Goal: Information Seeking & Learning: Learn about a topic

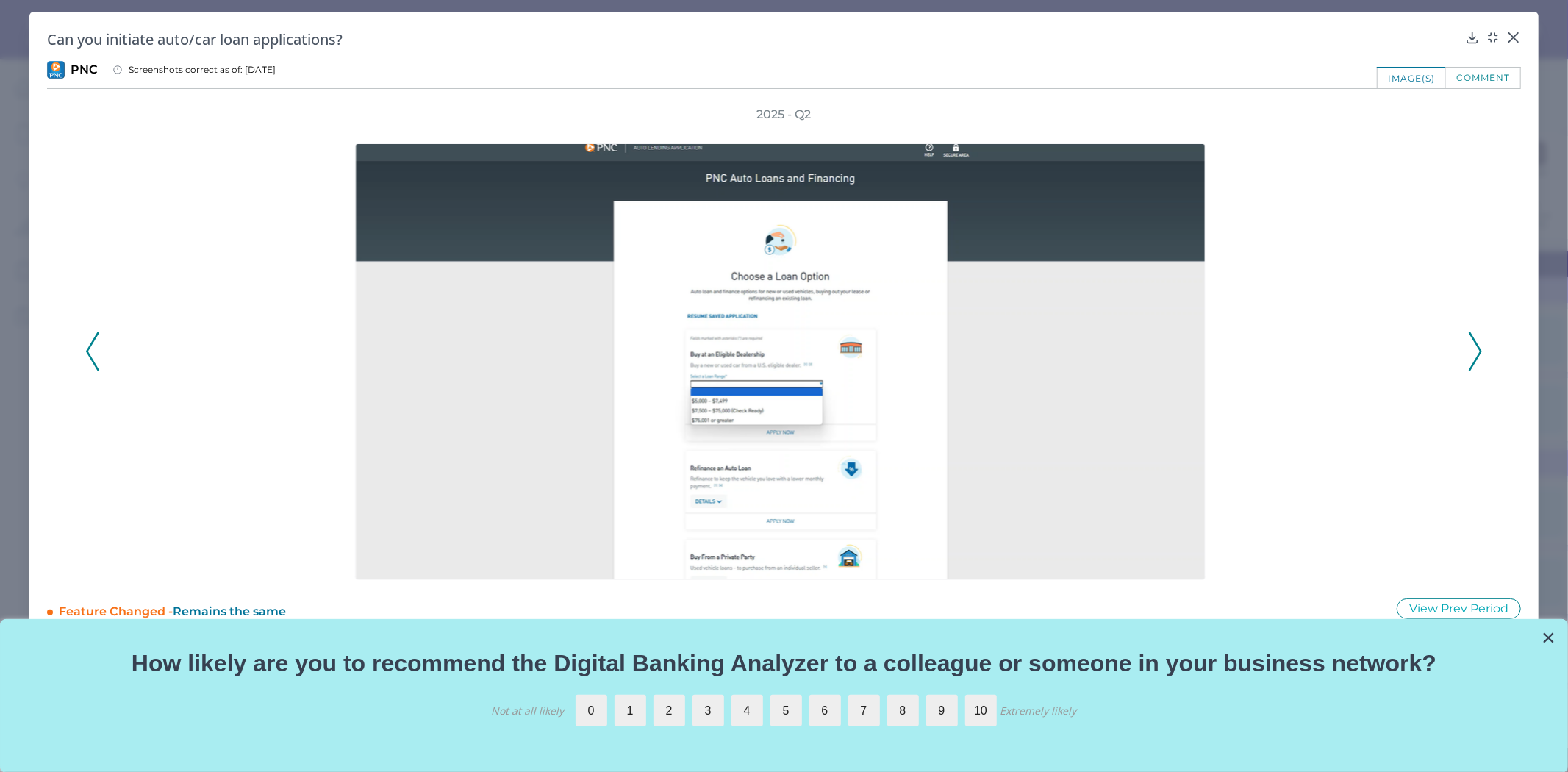
scroll to position [203, 0]
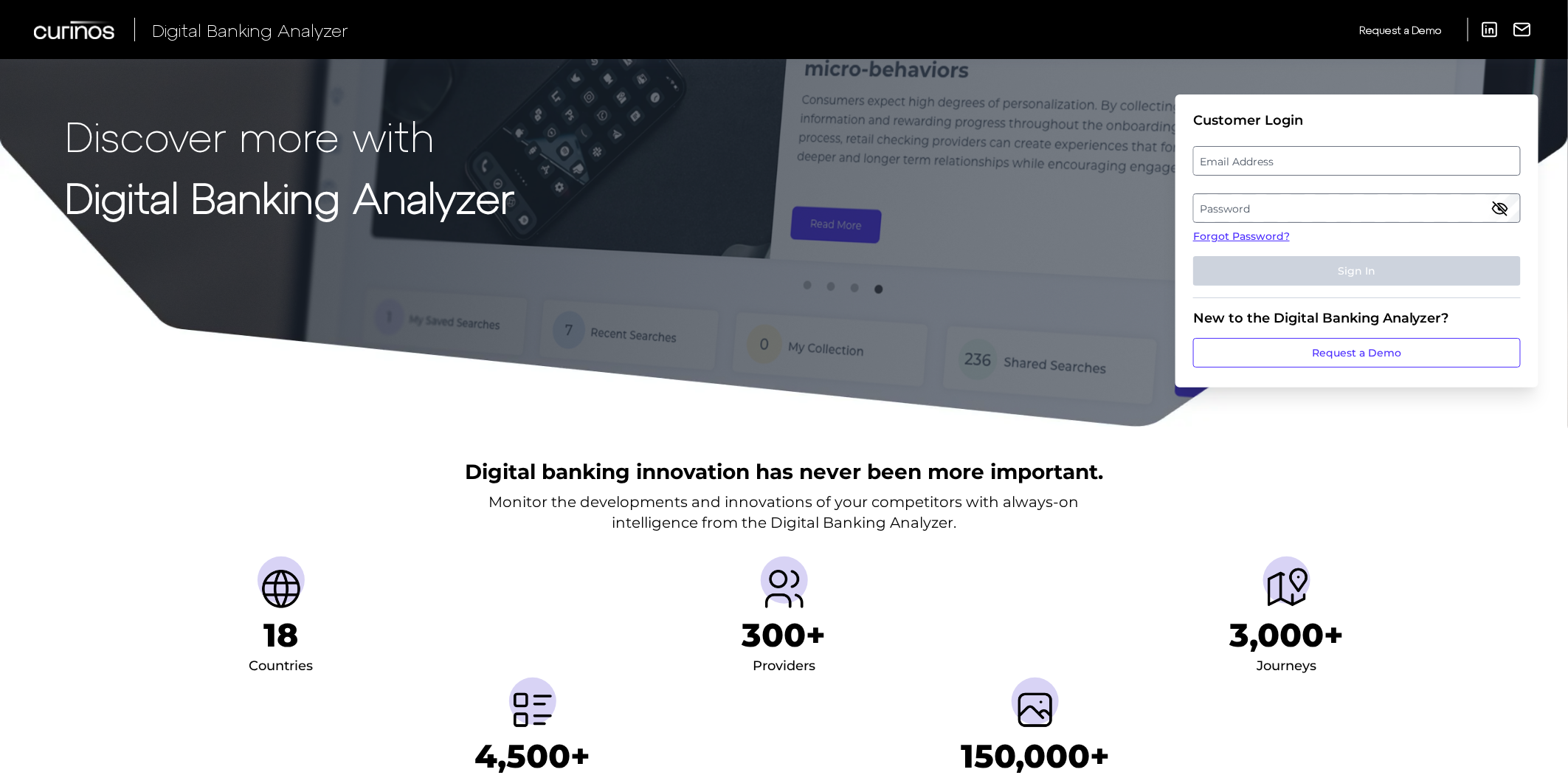
click at [1247, 156] on label "Email Address" at bounding box center [1355, 161] width 325 height 26
click at [1247, 156] on input "email" at bounding box center [1356, 161] width 328 height 30
type input "[PERSON_NAME][EMAIL_ADDRESS][PERSON_NAME][PERSON_NAME][DOMAIN_NAME]"
click at [1322, 207] on label "Password" at bounding box center [1355, 208] width 325 height 26
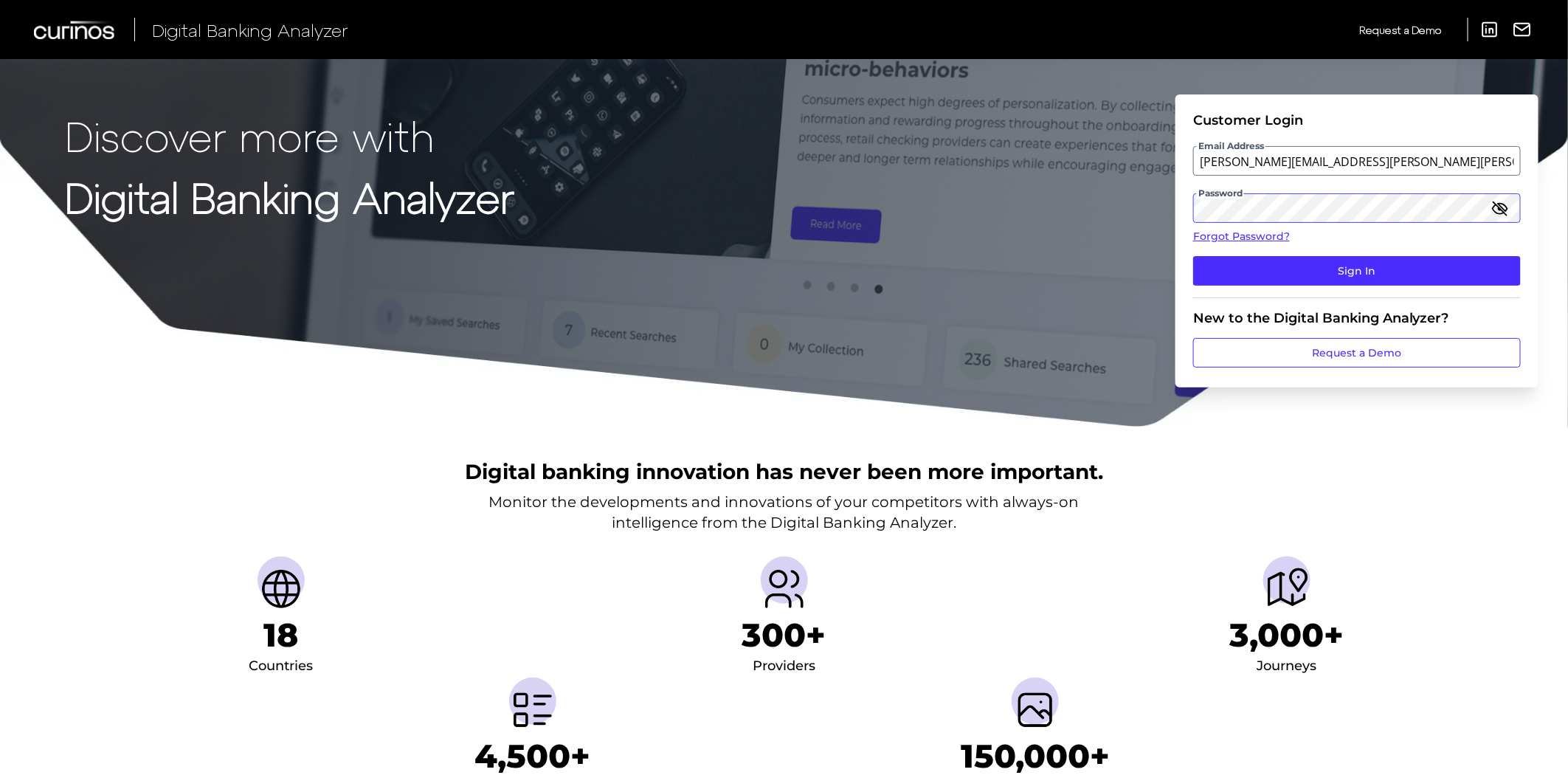
click at [1192, 256] on button "Sign In" at bounding box center [1356, 271] width 328 height 30
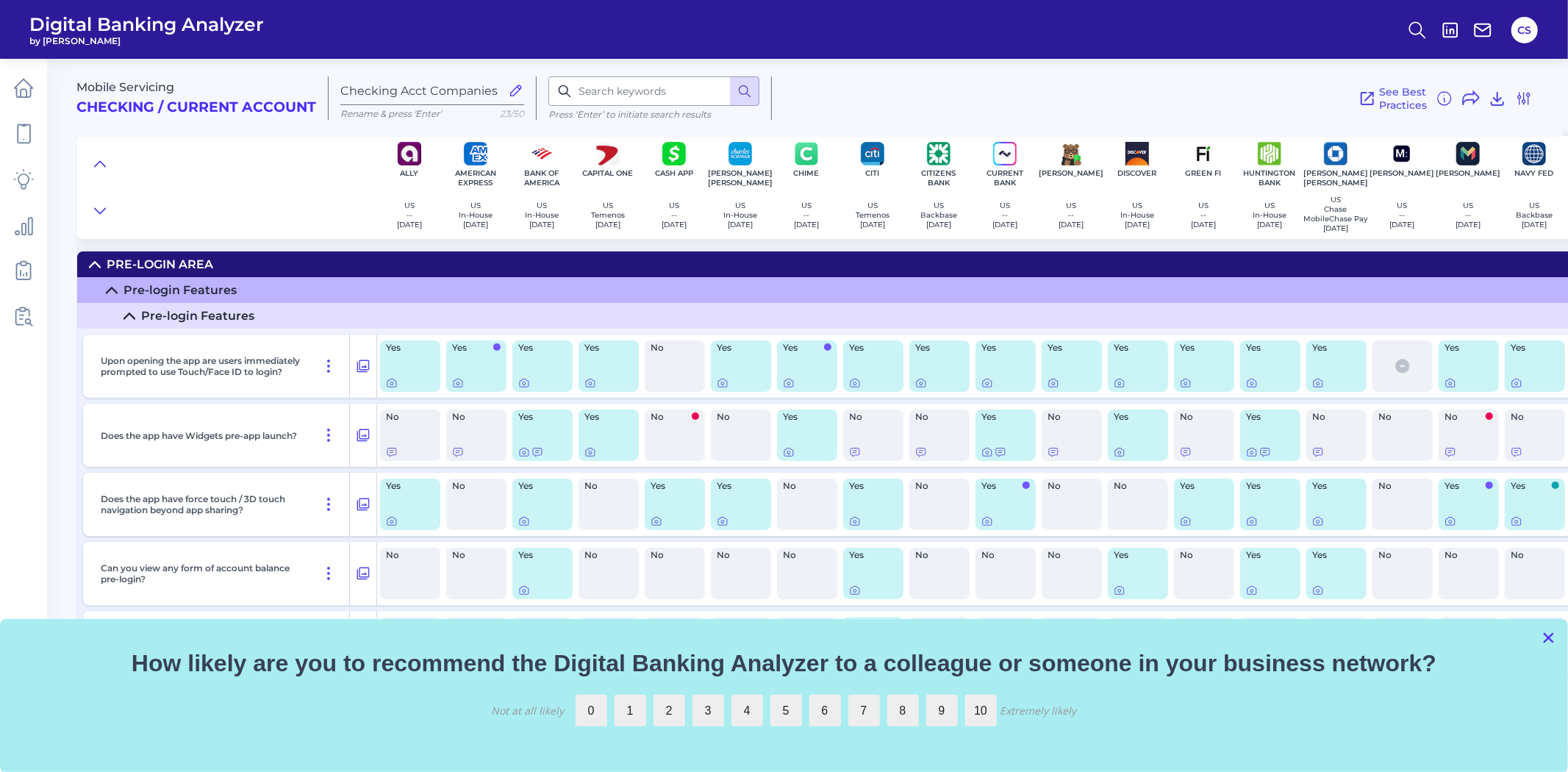
click at [1551, 638] on button "×" at bounding box center [1548, 637] width 14 height 23
click at [1548, 636] on div "No" at bounding box center [1534, 642] width 61 height 51
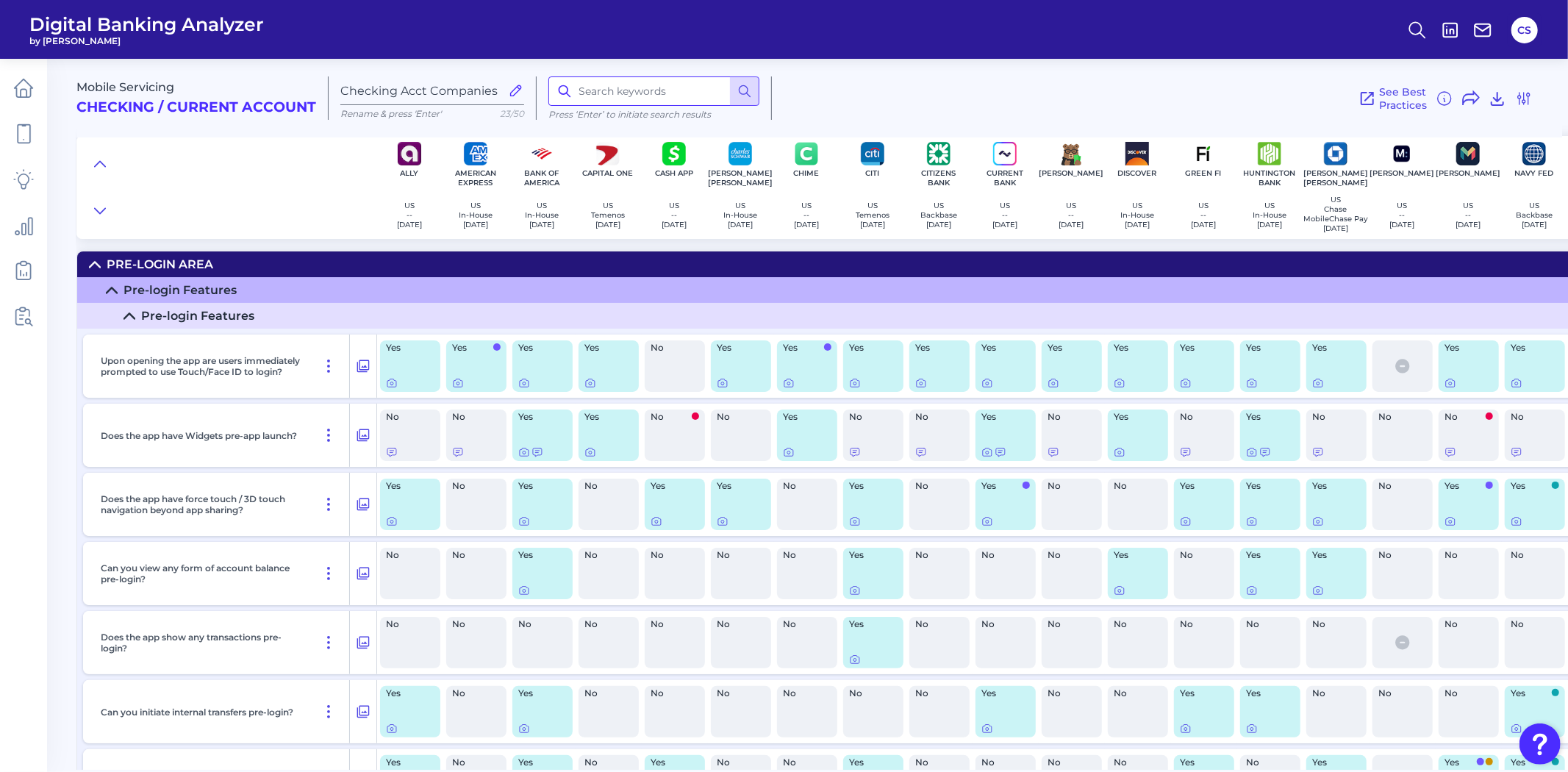
click at [648, 102] on input at bounding box center [654, 91] width 211 height 30
type input "loan"
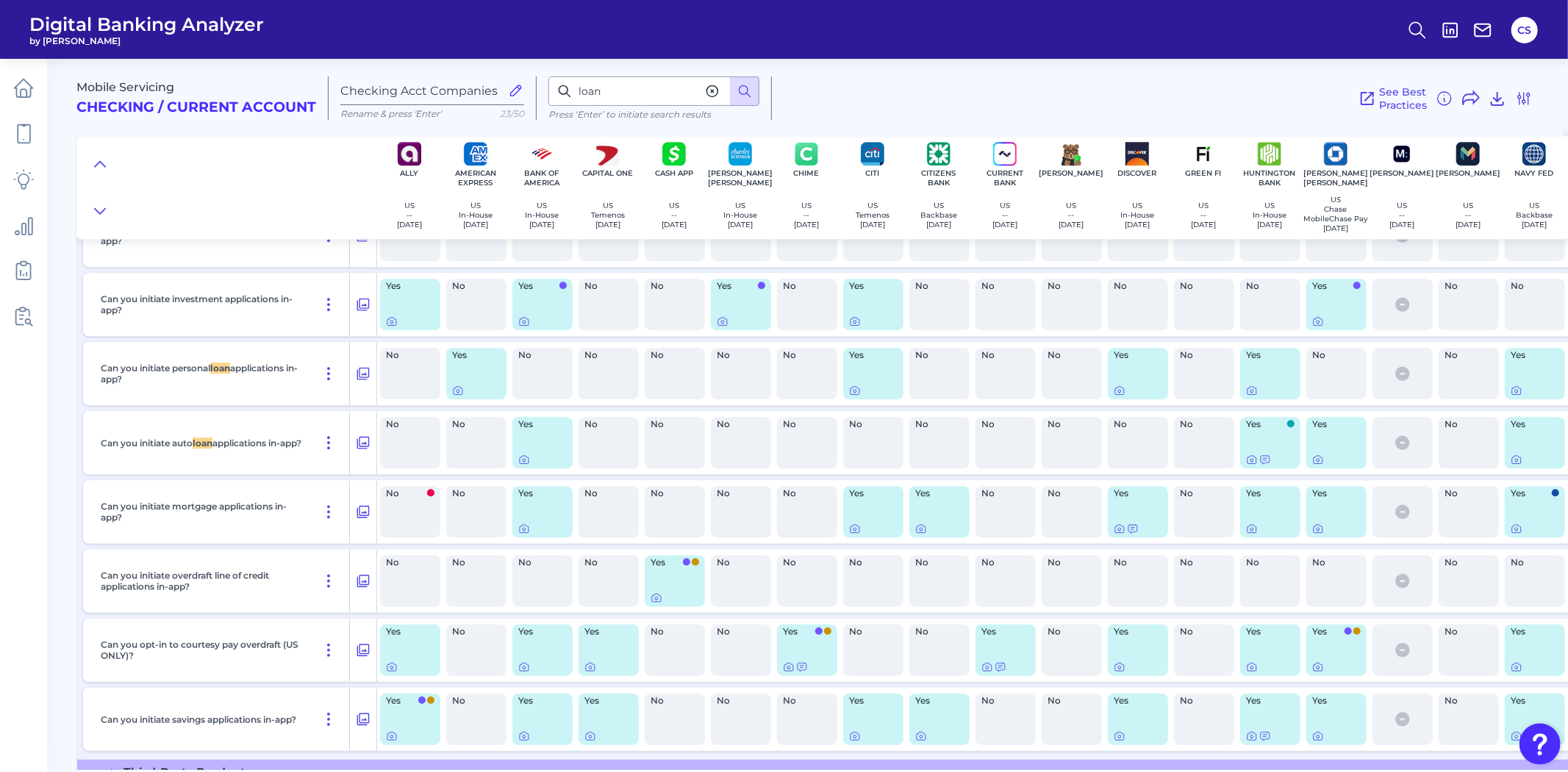
click at [1323, 400] on div "No" at bounding box center [1336, 373] width 61 height 51
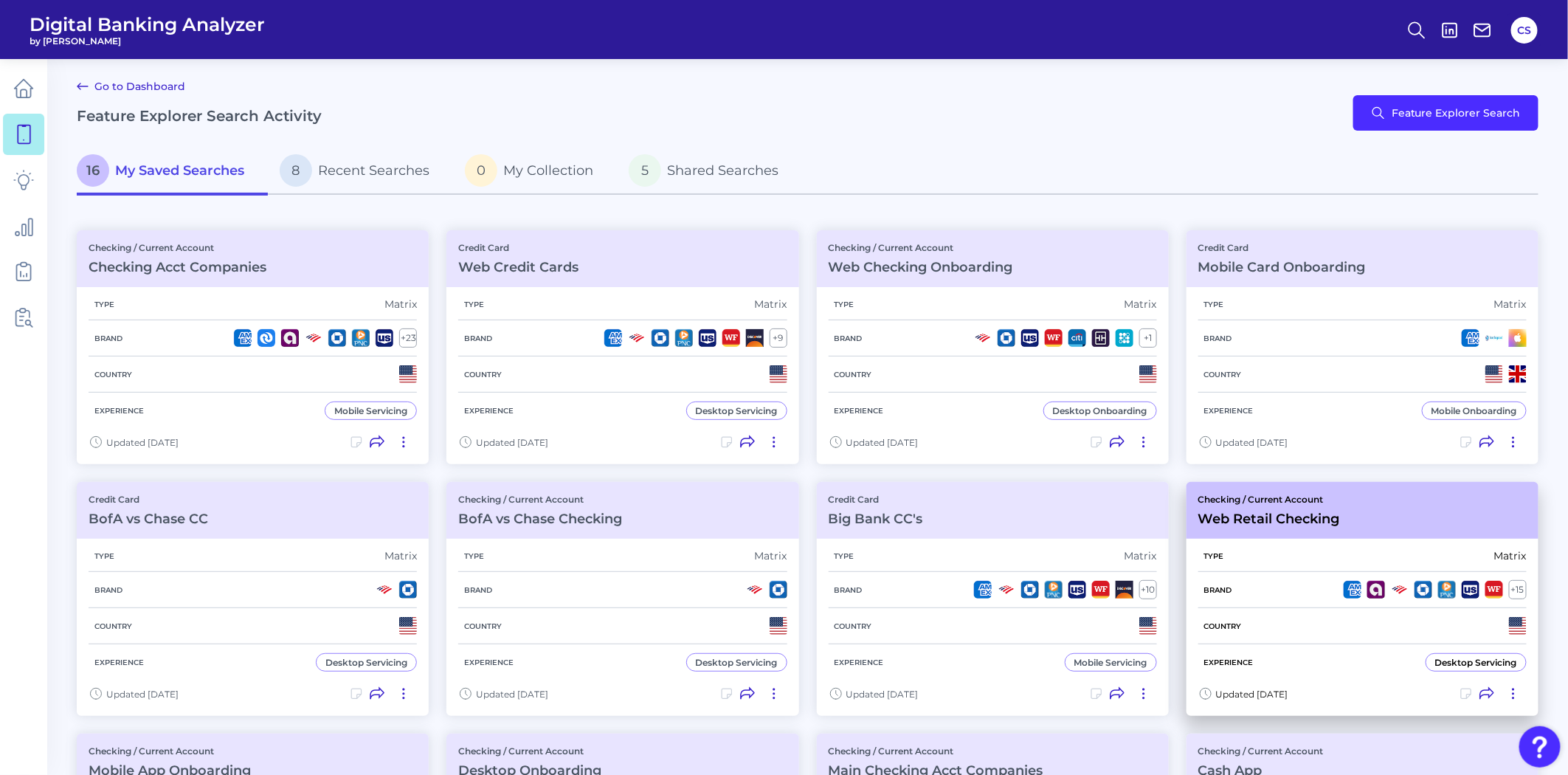
click at [1360, 574] on div "Brand + 15" at bounding box center [1362, 589] width 328 height 37
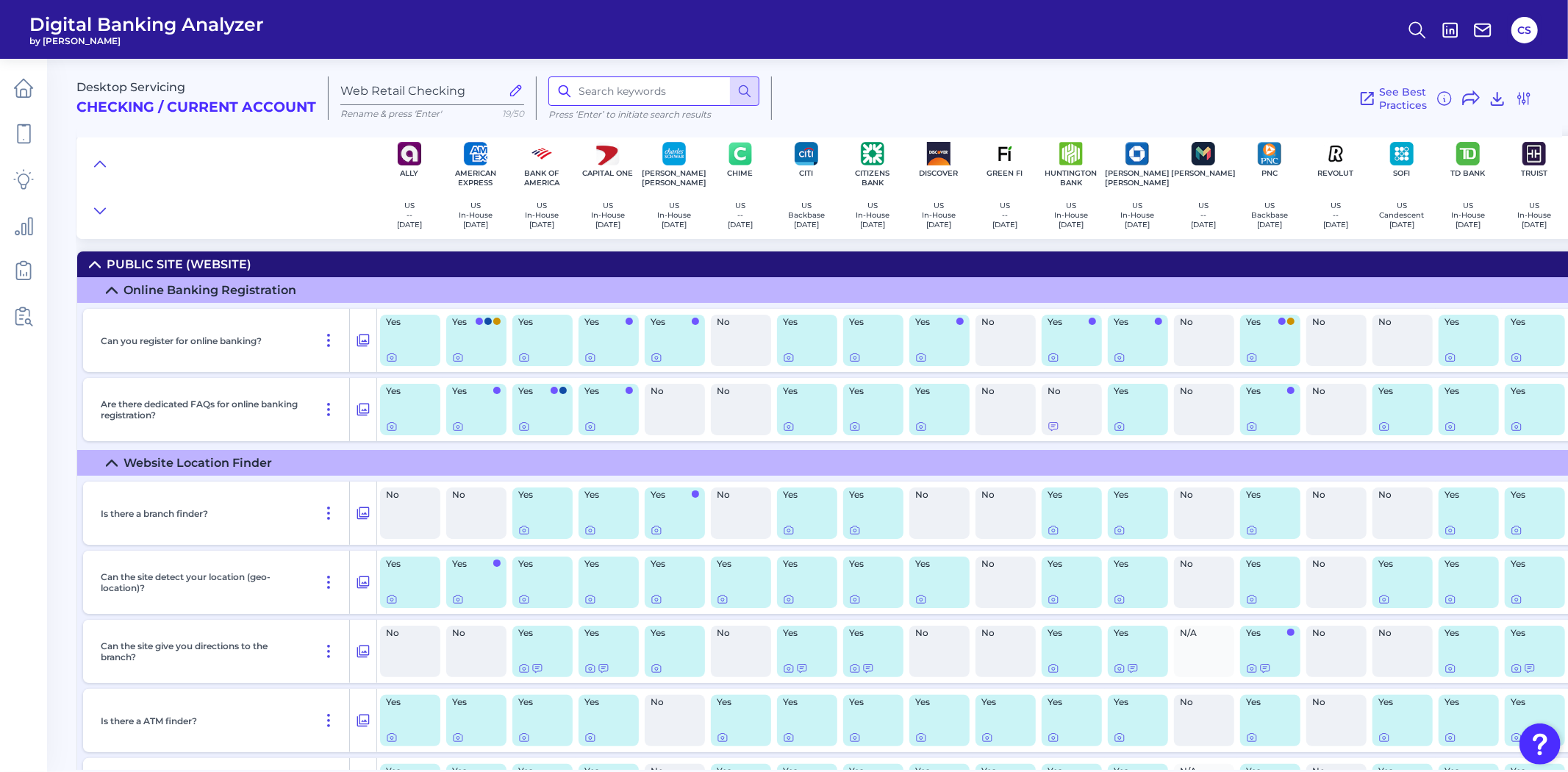
click at [626, 91] on input at bounding box center [654, 91] width 211 height 30
type input "loan"
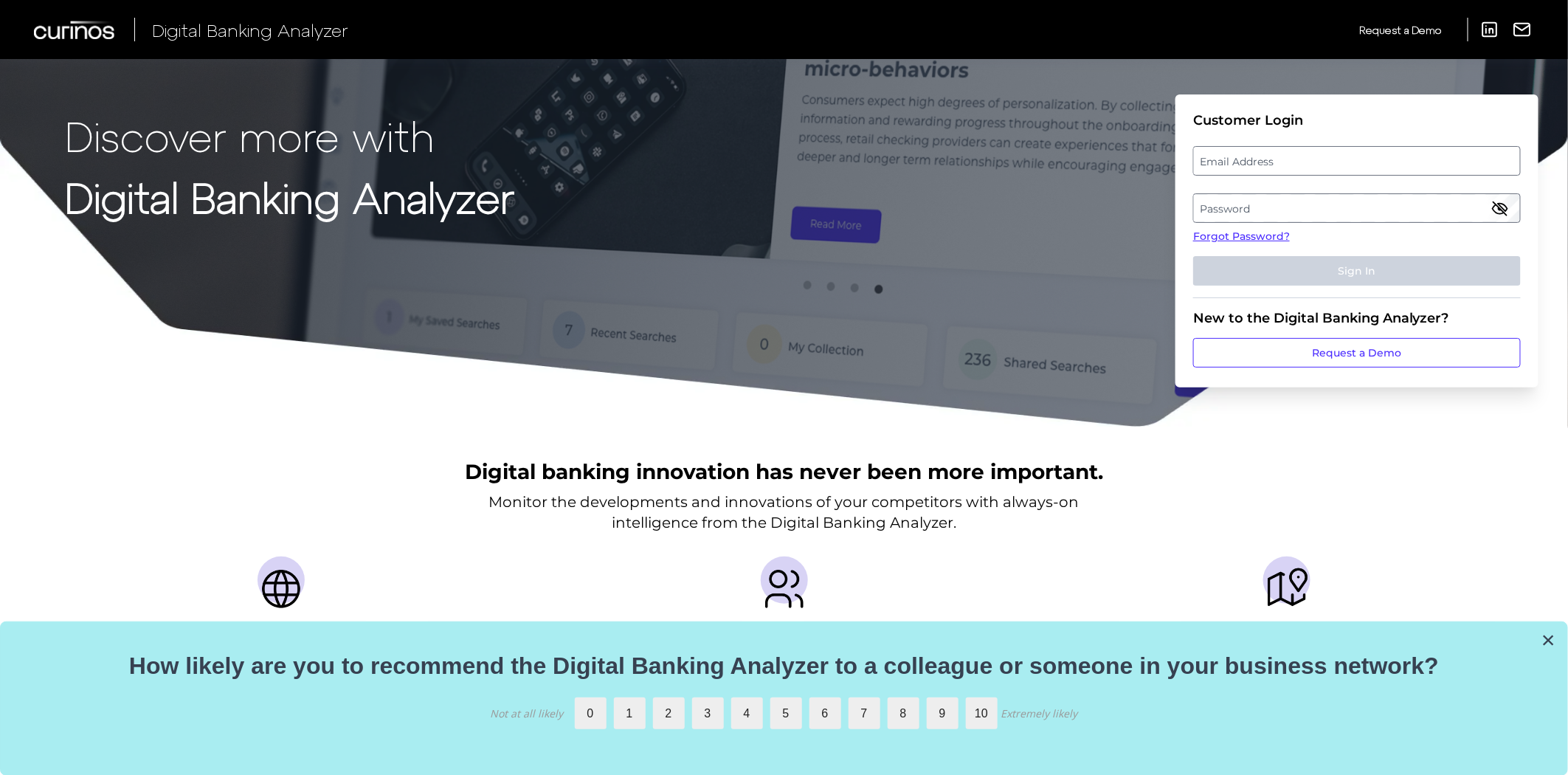
scroll to position [1186, 0]
